Goal: Transaction & Acquisition: Purchase product/service

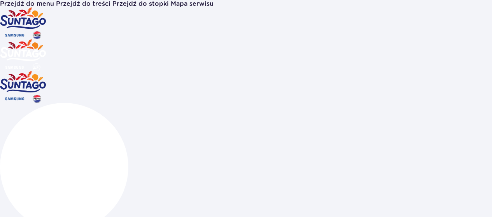
scroll to position [78, 0]
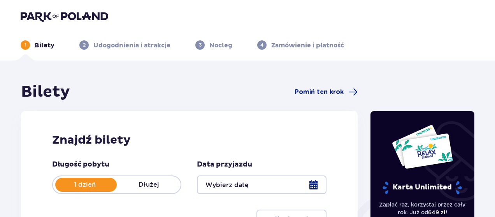
scroll to position [78, 0]
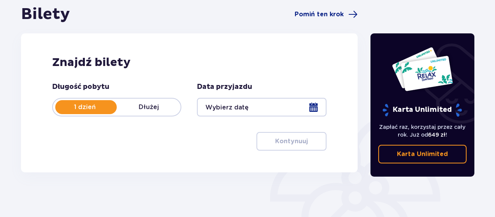
click at [318, 108] on div at bounding box center [261, 107] width 129 height 19
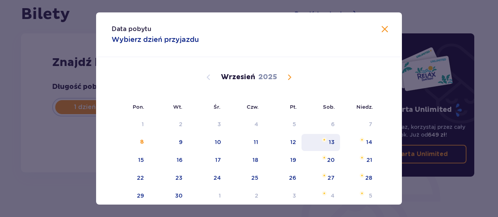
click at [329, 144] on div "13" at bounding box center [332, 142] width 6 height 8
type input "13.09.25"
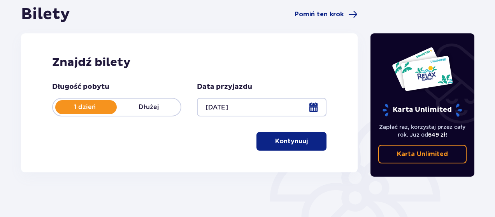
click at [263, 142] on button "Kontynuuj" at bounding box center [291, 141] width 70 height 19
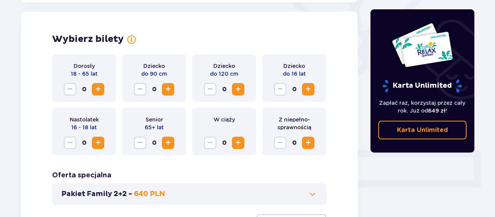
scroll to position [216, 0]
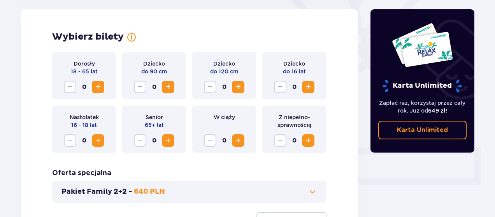
click at [99, 88] on span "Increase" at bounding box center [97, 86] width 9 height 9
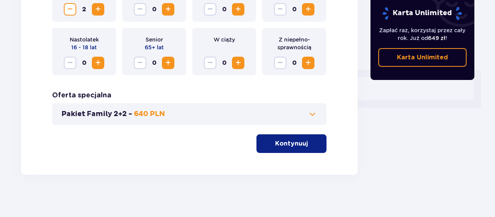
click at [284, 137] on button "Kontynuuj" at bounding box center [291, 144] width 70 height 19
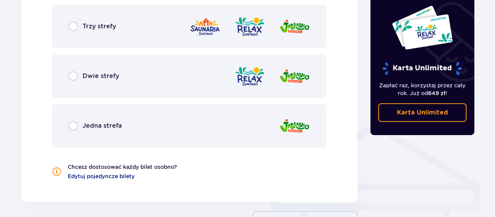
scroll to position [471, 0]
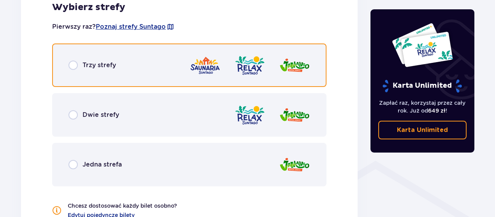
click at [73, 65] on input "radio" at bounding box center [72, 65] width 9 height 9
radio input "true"
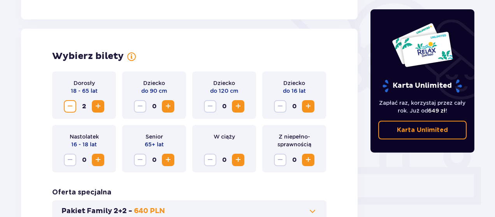
scroll to position [0, 0]
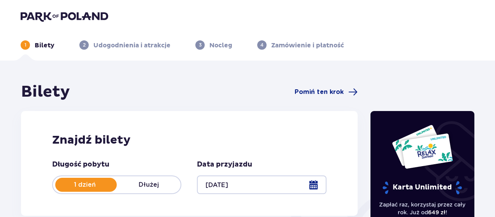
click at [54, 18] on img at bounding box center [65, 16] width 88 height 11
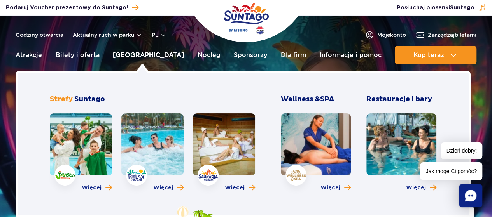
click at [152, 56] on link "[GEOGRAPHIC_DATA]" at bounding box center [148, 55] width 71 height 19
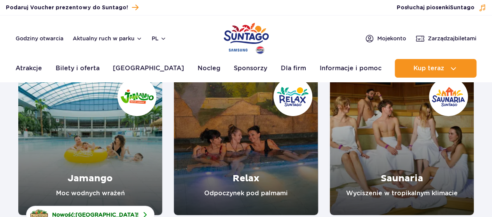
scroll to position [117, 0]
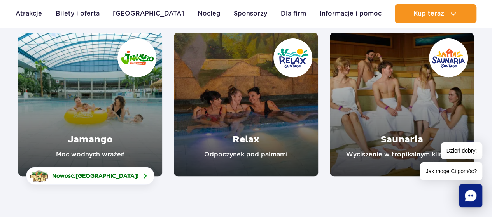
click at [232, 103] on link "Relax" at bounding box center [246, 105] width 144 height 144
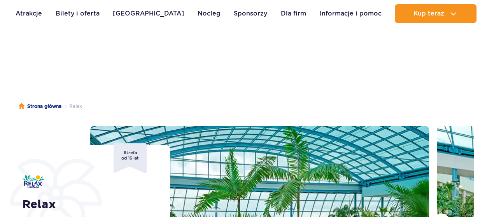
scroll to position [117, 0]
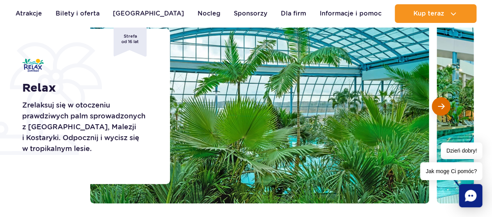
click at [450, 103] on button "Następny slajd" at bounding box center [441, 106] width 19 height 19
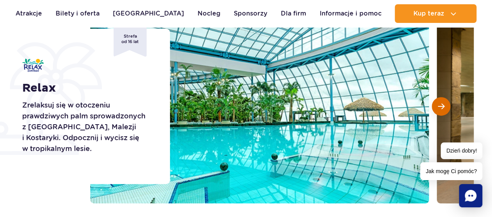
click at [450, 103] on button "Następny slajd" at bounding box center [441, 106] width 19 height 19
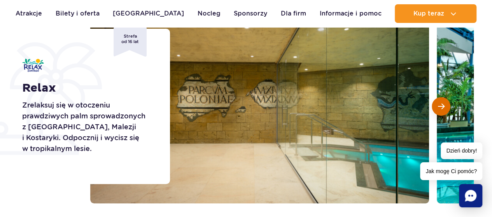
click at [450, 103] on button "Następny slajd" at bounding box center [441, 106] width 19 height 19
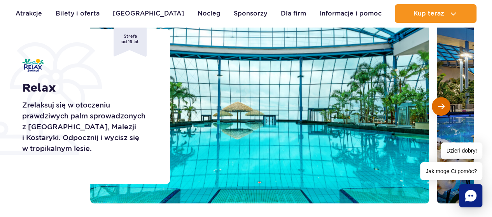
click at [450, 103] on button "Następny slajd" at bounding box center [441, 106] width 19 height 19
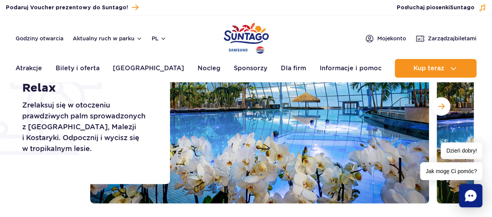
scroll to position [0, 0]
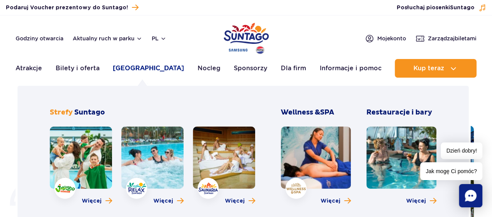
click at [137, 70] on link "[GEOGRAPHIC_DATA]" at bounding box center [148, 68] width 71 height 19
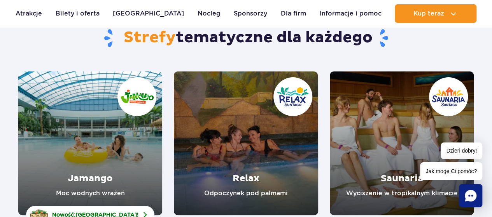
scroll to position [156, 0]
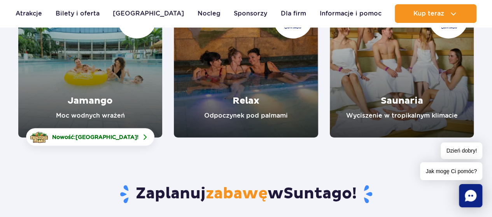
click at [421, 96] on link "Saunaria" at bounding box center [402, 66] width 144 height 144
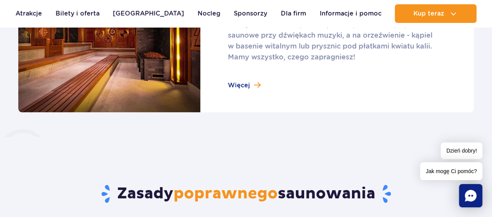
scroll to position [506, 0]
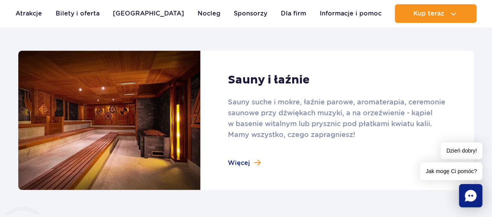
click at [243, 161] on link at bounding box center [246, 121] width 456 height 140
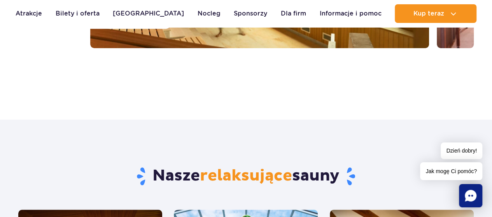
scroll to position [117, 0]
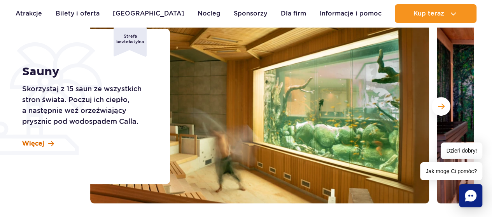
click at [32, 147] on span "Więcej" at bounding box center [33, 144] width 22 height 9
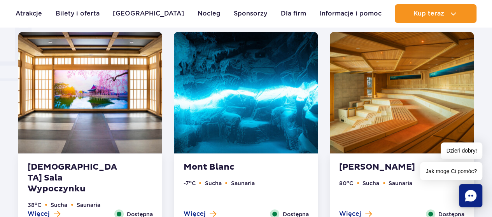
scroll to position [703, 0]
